Goal: Transaction & Acquisition: Obtain resource

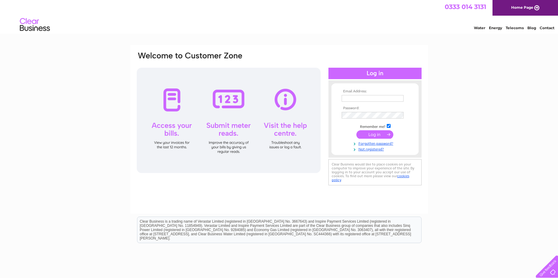
type input "accounts.dales@live.co.uk"
click at [383, 133] on input "submit" at bounding box center [374, 134] width 37 height 8
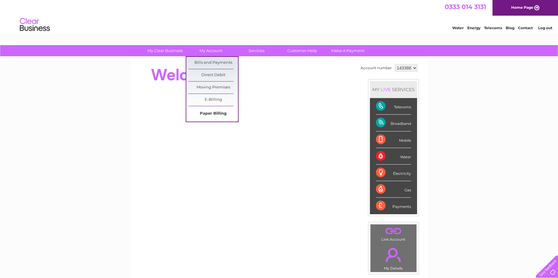
click at [226, 112] on link "Paper Billing" at bounding box center [213, 114] width 50 height 12
click at [214, 100] on link "E-Billing" at bounding box center [213, 100] width 50 height 12
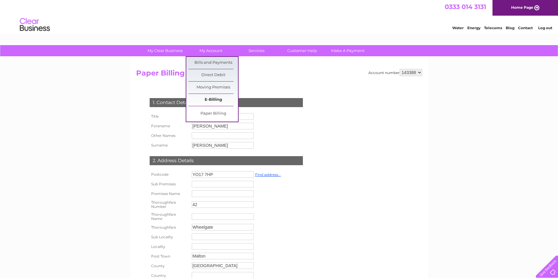
click at [224, 100] on link "E-Billing" at bounding box center [213, 100] width 50 height 12
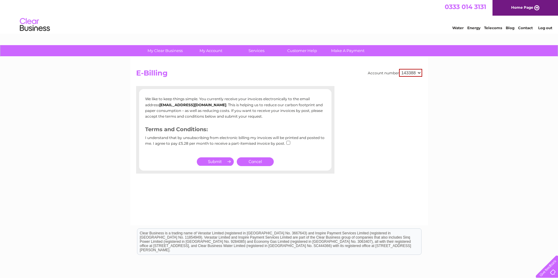
drag, startPoint x: 153, startPoint y: 145, endPoint x: 282, endPoint y: 144, distance: 128.9
click at [282, 144] on div "I understand that by unsubscribing from electronic billing my invoices will be …" at bounding box center [235, 143] width 180 height 14
drag, startPoint x: 282, startPoint y: 144, endPoint x: 241, endPoint y: 145, distance: 40.9
click at [248, 146] on div "I understand that by unsubscribing from electronic billing my invoices will be …" at bounding box center [235, 143] width 180 height 14
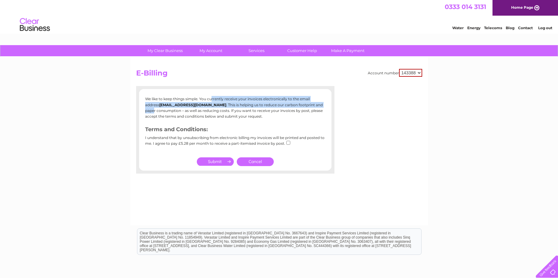
drag, startPoint x: 145, startPoint y: 99, endPoint x: 302, endPoint y: 105, distance: 157.0
click at [302, 105] on p "We like to keep things simple. You currently receive your invoices electronical…" at bounding box center [235, 107] width 180 height 23
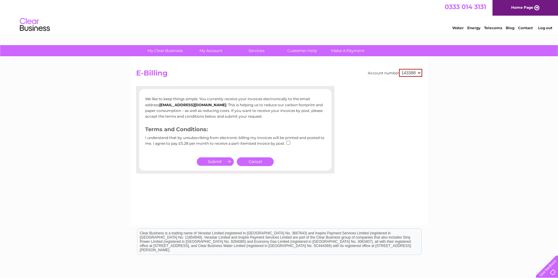
click at [239, 123] on div "We like to keep things simple. You currently receive your invoices electronical…" at bounding box center [235, 122] width 192 height 53
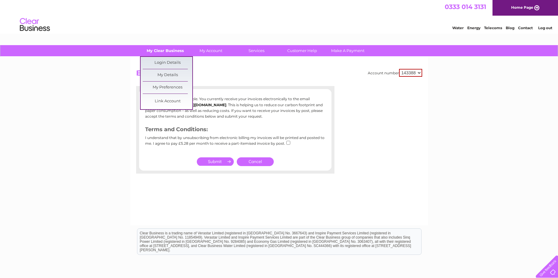
click at [160, 49] on link "My Clear Business" at bounding box center [165, 50] width 50 height 11
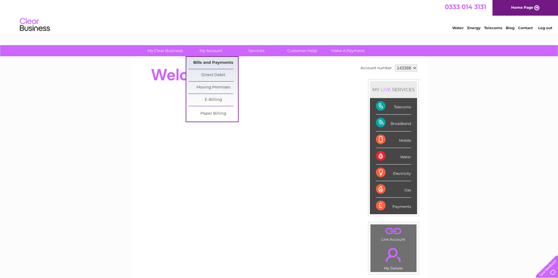
click at [228, 65] on link "Bills and Payments" at bounding box center [213, 63] width 50 height 12
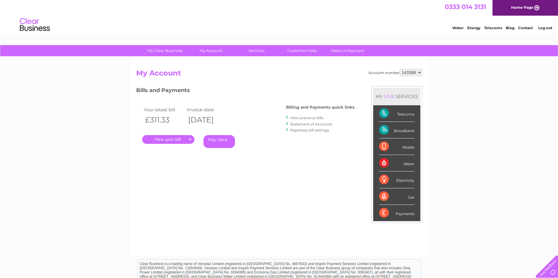
click at [171, 137] on link "." at bounding box center [168, 139] width 52 height 9
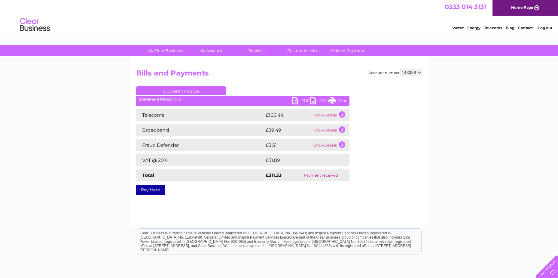
click at [299, 101] on link "PDF" at bounding box center [301, 101] width 18 height 9
drag, startPoint x: 142, startPoint y: 112, endPoint x: 344, endPoint y: 180, distance: 212.8
click at [344, 180] on div "Telecoms £166.44 Show details Landline Call Charges £67.32 Your call itemisatio…" at bounding box center [242, 145] width 213 height 72
drag, startPoint x: 344, startPoint y: 180, endPoint x: 402, endPoint y: 194, distance: 59.5
click at [402, 194] on div "Account number 143388 Bills and Payments Current Invoice PDF CSV Print" at bounding box center [279, 141] width 298 height 168
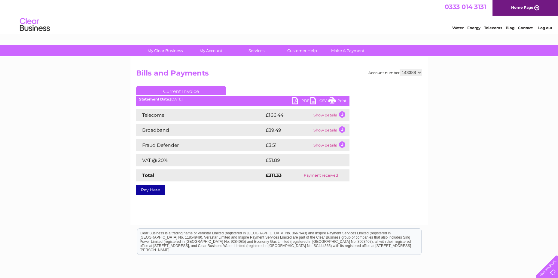
click at [215, 93] on link "Current Invoice" at bounding box center [181, 90] width 90 height 9
click at [304, 103] on link "PDF" at bounding box center [301, 101] width 18 height 9
